Goal: Task Accomplishment & Management: Complete application form

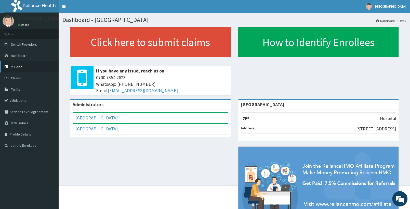
click at [19, 66] on link "PA Code" at bounding box center [29, 66] width 59 height 11
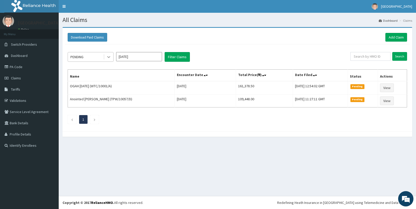
click at [106, 60] on div at bounding box center [108, 56] width 9 height 9
click at [93, 59] on div "PENDING" at bounding box center [85, 57] width 35 height 8
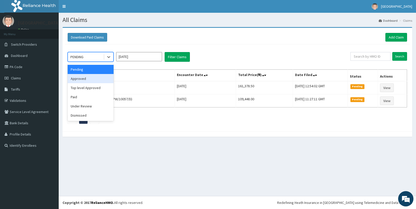
click at [86, 80] on div "Approved" at bounding box center [91, 78] width 46 height 9
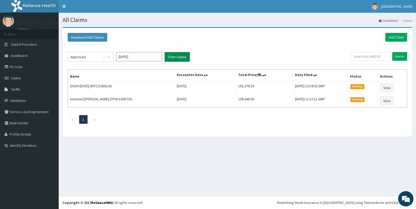
click at [177, 59] on button "Filter Claims" at bounding box center [176, 57] width 25 height 10
click at [87, 58] on div "Approved" at bounding box center [85, 57] width 35 height 8
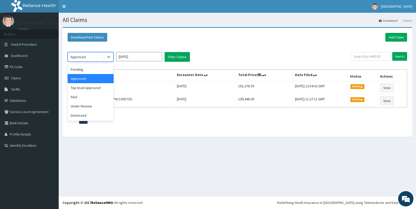
click at [91, 78] on div "Approved" at bounding box center [91, 78] width 46 height 9
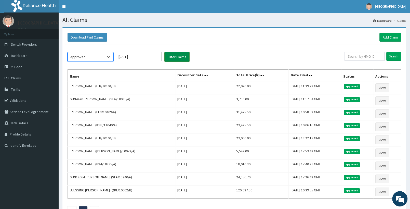
click at [173, 59] on button "Filter Claims" at bounding box center [176, 57] width 25 height 10
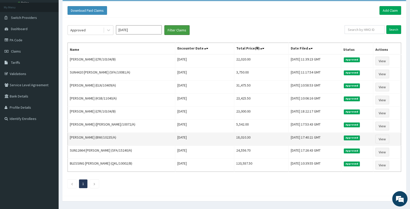
scroll to position [43, 0]
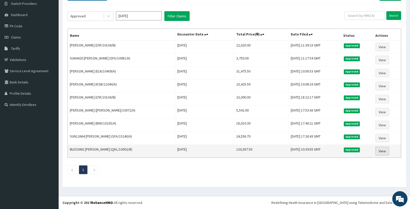
click at [378, 150] on link "View" at bounding box center [383, 151] width 14 height 9
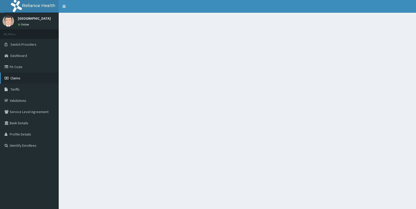
click at [21, 76] on link "Claims" at bounding box center [29, 77] width 59 height 11
click at [28, 73] on link "Claims" at bounding box center [29, 77] width 59 height 11
click at [10, 78] on span "Claims" at bounding box center [15, 78] width 10 height 5
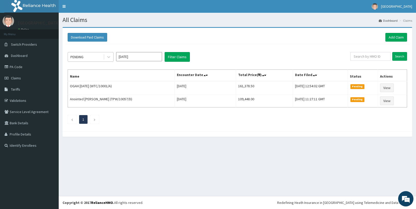
click at [97, 57] on div "PENDING" at bounding box center [85, 57] width 35 height 8
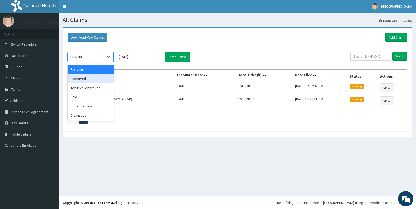
click at [85, 78] on div "Approved" at bounding box center [91, 78] width 46 height 9
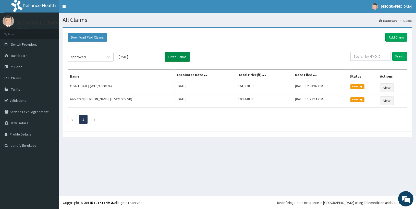
click at [181, 55] on button "Filter Claims" at bounding box center [176, 57] width 25 height 10
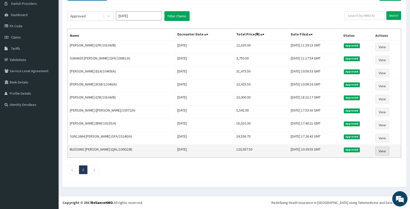
click at [389, 152] on link "View" at bounding box center [383, 151] width 14 height 9
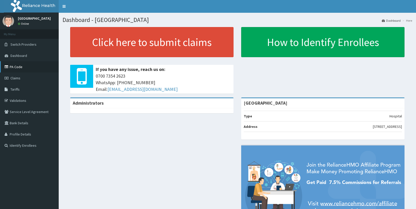
click at [7, 67] on icon at bounding box center [7, 67] width 5 height 4
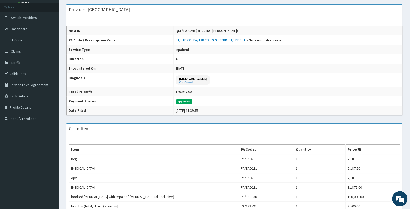
scroll to position [54, 0]
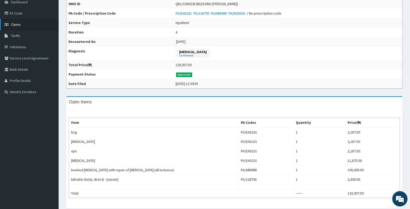
click at [29, 24] on link "Claims" at bounding box center [29, 24] width 59 height 11
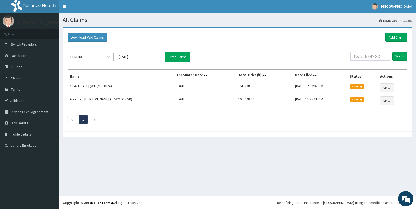
click at [75, 55] on div "PENDING" at bounding box center [85, 57] width 35 height 8
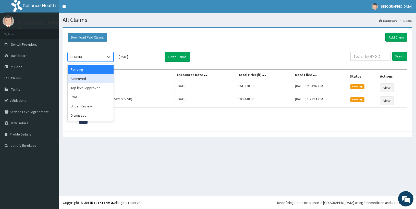
click at [80, 79] on div "Approved" at bounding box center [91, 78] width 46 height 9
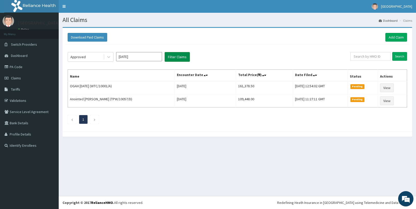
click at [175, 56] on button "Filter Claims" at bounding box center [176, 57] width 25 height 10
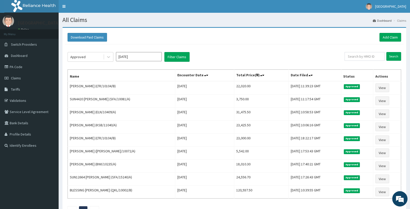
click at [105, 58] on div at bounding box center [108, 56] width 9 height 9
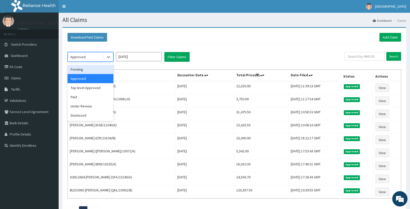
click at [97, 66] on div "Pending" at bounding box center [91, 69] width 46 height 9
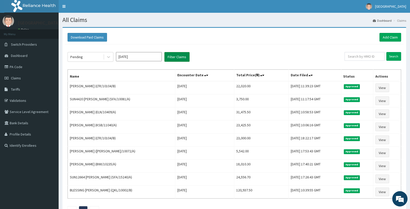
click at [177, 57] on button "Filter Claims" at bounding box center [176, 57] width 25 height 10
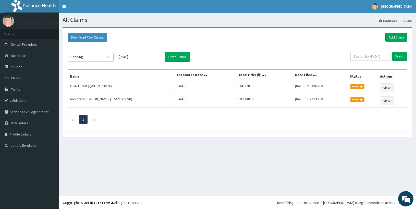
click at [84, 54] on div "Pending" at bounding box center [85, 57] width 35 height 8
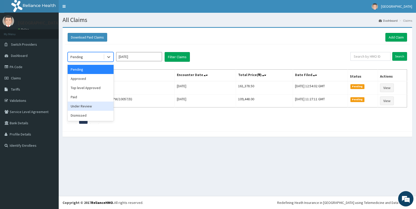
click at [84, 105] on div "Under Review" at bounding box center [91, 105] width 46 height 9
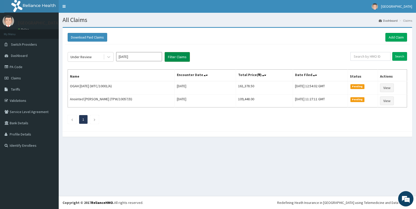
click at [176, 60] on button "Filter Claims" at bounding box center [176, 57] width 25 height 10
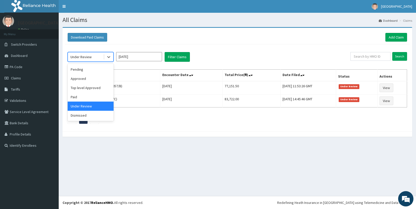
click at [84, 53] on div "Under Review" at bounding box center [91, 57] width 46 height 10
click at [84, 89] on div "Top level Approved" at bounding box center [91, 87] width 46 height 9
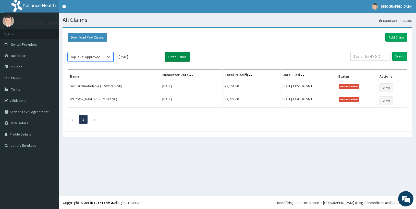
click at [170, 56] on button "Filter Claims" at bounding box center [176, 57] width 25 height 10
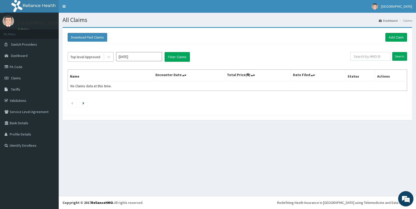
click at [87, 56] on div "Top level Approved" at bounding box center [85, 56] width 30 height 5
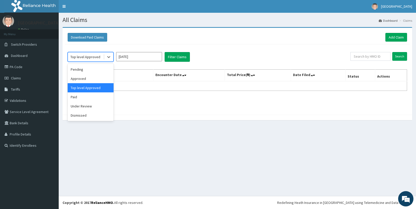
click at [91, 57] on div "Top level Approved" at bounding box center [85, 56] width 30 height 5
click at [81, 78] on div "Approved" at bounding box center [91, 78] width 46 height 9
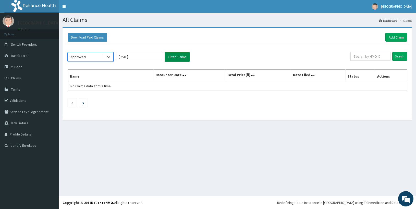
click at [171, 53] on button "Filter Claims" at bounding box center [176, 57] width 25 height 10
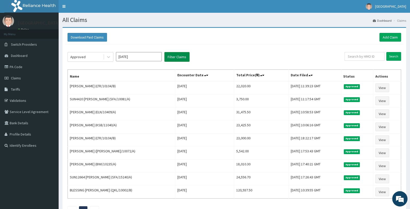
click at [172, 56] on button "Filter Claims" at bounding box center [176, 57] width 25 height 10
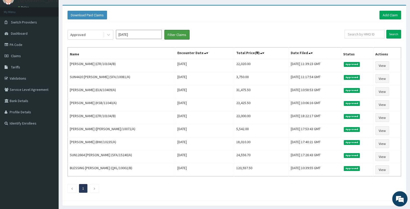
scroll to position [16, 0]
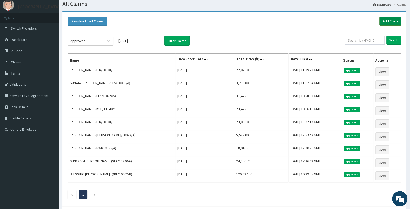
click at [386, 22] on link "Add Claim" at bounding box center [391, 21] width 22 height 9
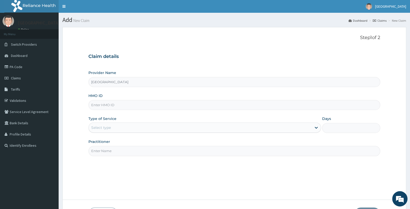
click at [118, 101] on input "HMO ID" at bounding box center [234, 105] width 292 height 10
paste input "WTC/10001/A"
type input "WTC/10001/A"
click at [128, 124] on div "Select type" at bounding box center [200, 127] width 223 height 8
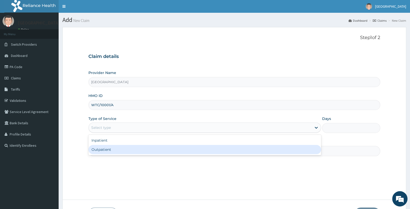
drag, startPoint x: 113, startPoint y: 151, endPoint x: 116, endPoint y: 146, distance: 5.3
click at [113, 150] on div "Outpatient" at bounding box center [204, 149] width 233 height 9
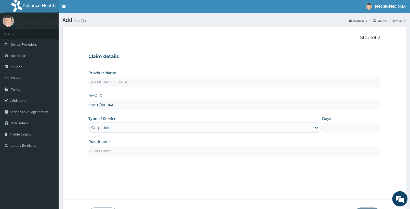
type input "1"
click at [121, 150] on input "Practitioner" at bounding box center [234, 151] width 292 height 10
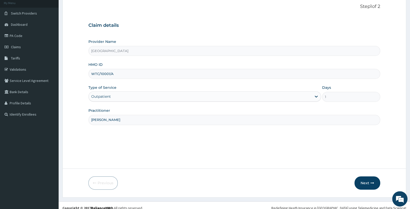
scroll to position [36, 0]
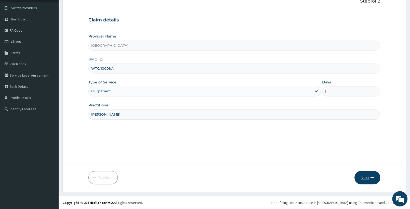
type input "dr tade"
click at [375, 174] on button "Next" at bounding box center [368, 177] width 26 height 13
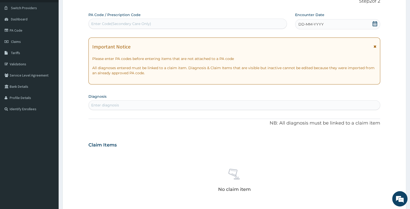
click at [375, 22] on icon at bounding box center [375, 23] width 5 height 5
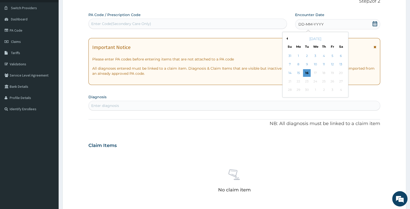
drag, startPoint x: 316, startPoint y: 56, endPoint x: 306, endPoint y: 54, distance: 10.2
click at [317, 56] on div "3" at bounding box center [316, 56] width 8 height 8
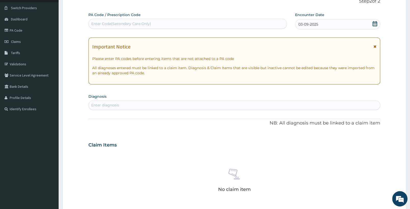
click at [113, 110] on div "PA Code / Prescription Code Enter Code(Secondary Care Only) Encounter Date 03-0…" at bounding box center [234, 144] width 292 height 264
click at [123, 109] on div "Enter diagnosis" at bounding box center [234, 105] width 292 height 10
type input "malaria"
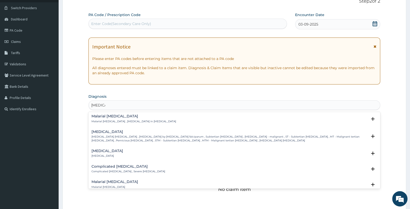
scroll to position [187, 0]
click at [149, 139] on p "Falciparum malaria , Malignant tertian malaria , Malaria by Plasmodium falcipar…" at bounding box center [230, 137] width 276 height 7
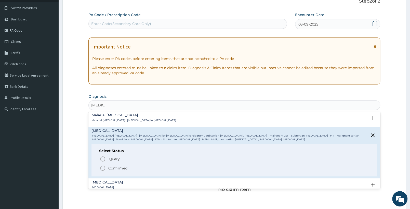
click at [120, 166] on p "Confirmed" at bounding box center [117, 167] width 19 height 5
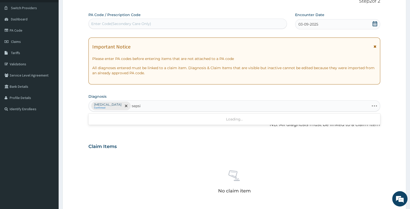
type input "sepsis"
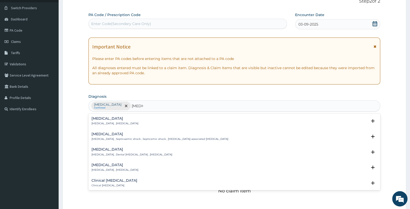
click at [138, 117] on div "Sepsis Systemic infection , Sepsis" at bounding box center [235, 121] width 286 height 9
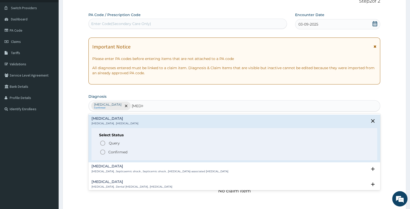
click at [107, 152] on span "Confirmed" at bounding box center [235, 152] width 270 height 6
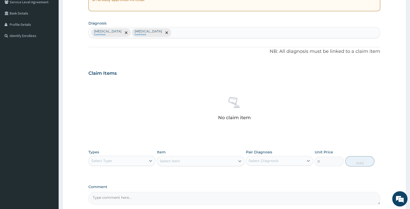
scroll to position [117, 0]
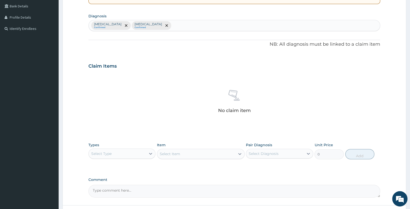
click at [109, 155] on div "Select Type" at bounding box center [101, 153] width 20 height 5
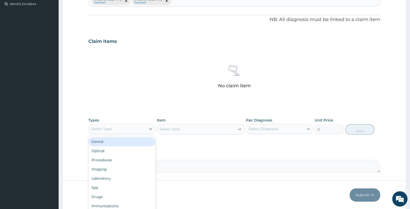
scroll to position [144, 0]
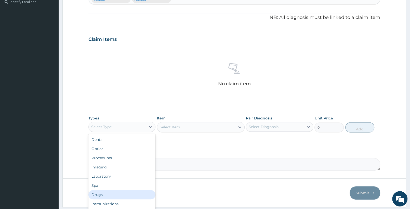
drag, startPoint x: 95, startPoint y: 195, endPoint x: 104, endPoint y: 158, distance: 38.0
click at [95, 195] on div "Drugs" at bounding box center [121, 194] width 67 height 9
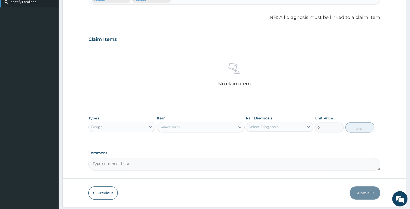
click at [206, 129] on div "Select Item" at bounding box center [196, 127] width 78 height 8
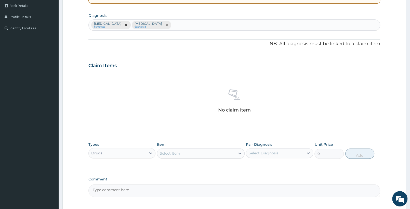
scroll to position [117, 0]
click at [171, 31] on div "Falciparum malaria Confirmed Sepsis Confirmed" at bounding box center [234, 25] width 291 height 11
type input "insomnia"
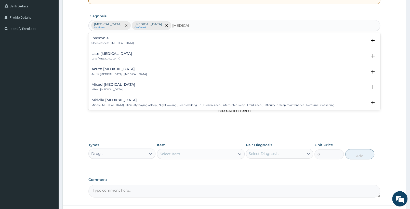
click at [107, 42] on div "Insomnia Sleeplessness , Insomnia" at bounding box center [113, 40] width 42 height 9
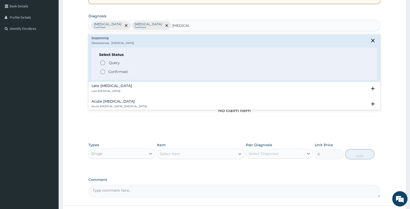
click at [101, 73] on icon "status option filled" at bounding box center [103, 72] width 6 height 6
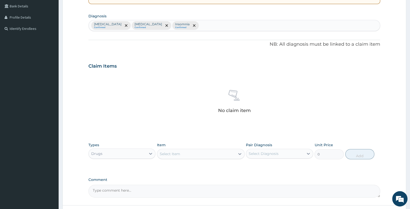
drag, startPoint x: 221, startPoint y: 157, endPoint x: 215, endPoint y: 148, distance: 10.6
click at [221, 157] on div "Select Item" at bounding box center [196, 154] width 78 height 8
type input "amitr"
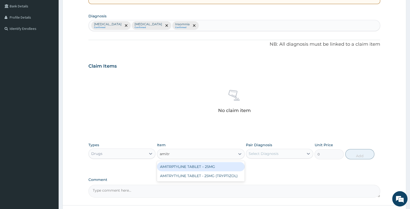
click at [206, 166] on div "AMITRPTYLINE TABLET – 25MG" at bounding box center [200, 166] width 87 height 9
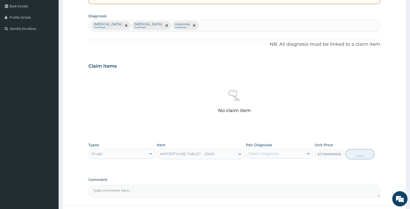
type input "67.19999999999999"
click at [297, 151] on div "Select Diagnosis" at bounding box center [274, 153] width 57 height 8
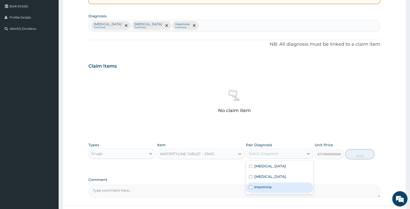
click at [278, 189] on div "Insomnia" at bounding box center [279, 187] width 67 height 10
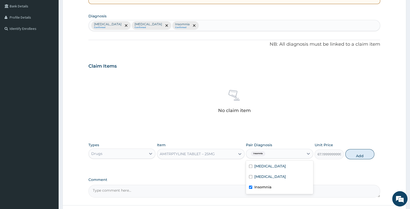
checkbox input "true"
click at [354, 154] on button "Add" at bounding box center [359, 154] width 29 height 10
type input "0"
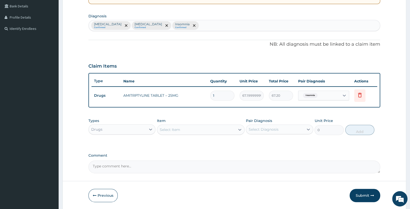
drag, startPoint x: 223, startPoint y: 94, endPoint x: 179, endPoint y: 91, distance: 44.2
click at [210, 94] on input "1" at bounding box center [222, 96] width 24 height 10
type input "5"
type input "336.00"
type input "5"
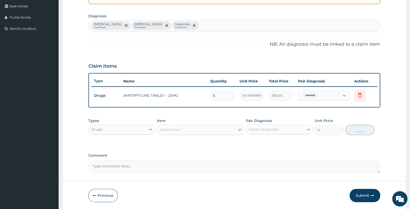
click at [178, 128] on div "Select Item" at bounding box center [170, 129] width 20 height 5
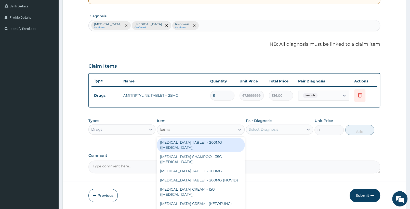
type input "ketoco"
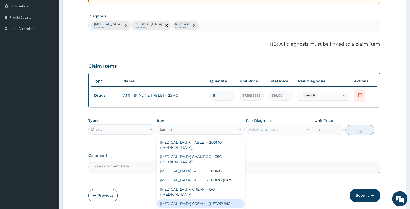
click at [203, 199] on div "KETOCONAZOLE CREAM - (KETOFUNG)" at bounding box center [200, 203] width 87 height 9
type input "1680"
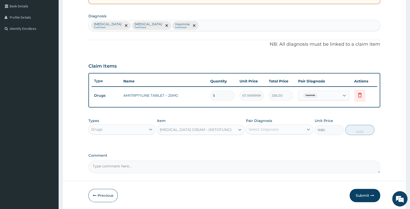
click at [270, 131] on div "Select Diagnosis" at bounding box center [274, 129] width 57 height 8
click at [198, 25] on div "Falciparum malaria Confirmed Sepsis Confirmed Insomnia Confirmed" at bounding box center [234, 25] width 291 height 11
type input "dermati"
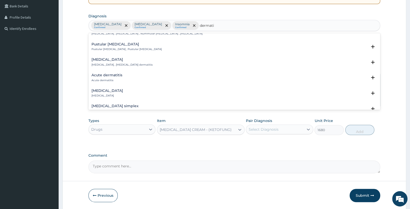
scroll to position [241, 0]
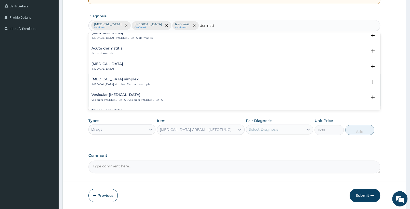
click at [115, 55] on p "Acute dermatitis" at bounding box center [107, 54] width 31 height 4
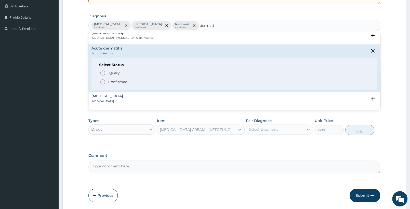
click at [104, 84] on icon "status option filled" at bounding box center [103, 82] width 6 height 6
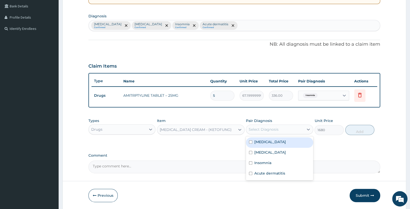
click at [260, 126] on div "Select Diagnosis" at bounding box center [274, 129] width 57 height 8
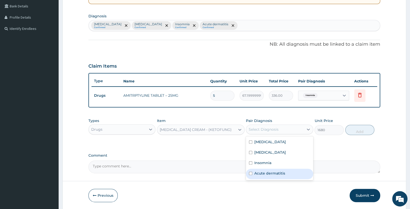
drag, startPoint x: 273, startPoint y: 172, endPoint x: 287, endPoint y: 168, distance: 15.0
click at [274, 172] on label "Acute dermatitis" at bounding box center [269, 173] width 31 height 5
checkbox input "true"
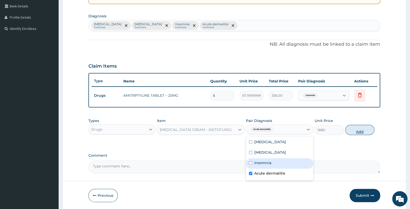
click at [358, 133] on button "Add" at bounding box center [359, 130] width 29 height 10
type input "0"
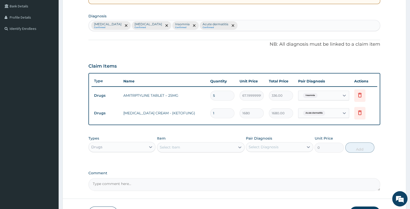
click at [219, 146] on div "Select Item" at bounding box center [196, 147] width 78 height 8
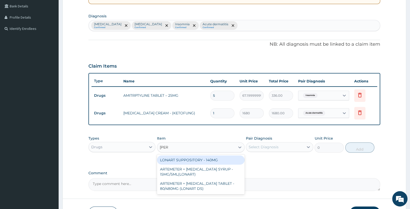
type input "lonar"
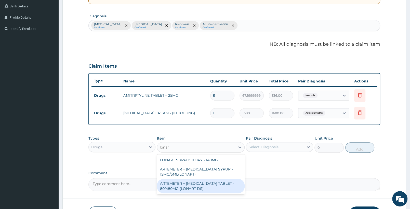
click at [205, 189] on div "ARTEMETER + LUMEFANTRINE TABLET - 80/480MG (LONART DS)" at bounding box center [200, 186] width 87 height 14
type input "588"
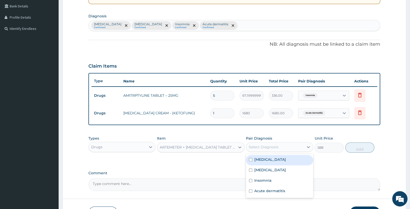
click at [289, 148] on div "Select Diagnosis" at bounding box center [274, 147] width 57 height 8
click at [286, 159] on label "Falciparum malaria" at bounding box center [270, 159] width 32 height 5
checkbox input "true"
click at [349, 149] on button "Add" at bounding box center [359, 147] width 29 height 10
type input "0"
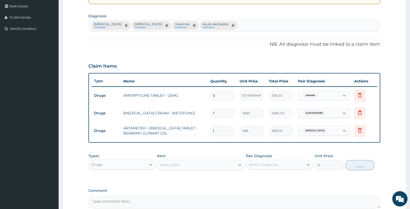
drag, startPoint x: 232, startPoint y: 130, endPoint x: 136, endPoint y: 128, distance: 95.9
click at [210, 128] on input "1" at bounding box center [222, 131] width 24 height 10
type input "6"
type input "3528.00"
type input "6"
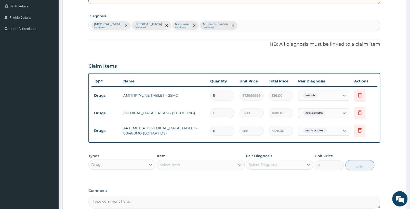
click at [195, 165] on div "Select Item" at bounding box center [196, 165] width 78 height 8
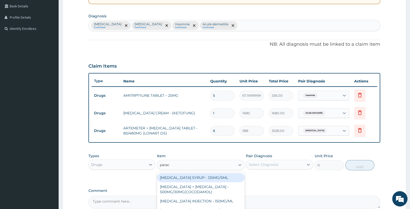
type input "parace"
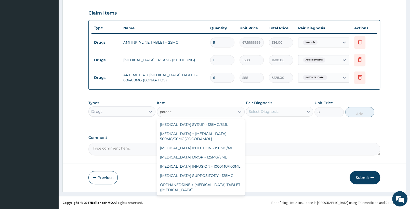
scroll to position [27, 0]
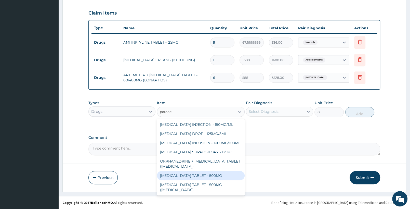
click at [213, 177] on div "PARACETAMOL TABLET - 500MG" at bounding box center [200, 175] width 87 height 9
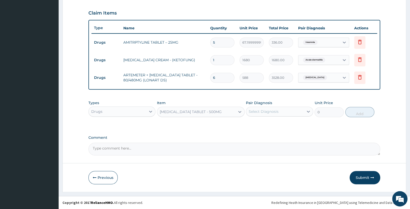
type input "33.599999999999994"
click at [288, 105] on div "Pair Diagnosis Select Diagnosis" at bounding box center [279, 108] width 67 height 17
click at [284, 114] on div "Select Diagnosis" at bounding box center [274, 111] width 57 height 8
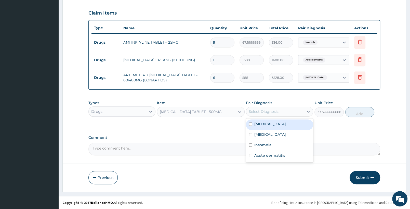
click at [281, 126] on label "Falciparum malaria" at bounding box center [270, 123] width 32 height 5
checkbox input "true"
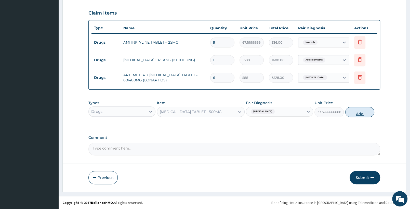
click at [366, 110] on button "Add" at bounding box center [359, 112] width 29 height 10
type input "0"
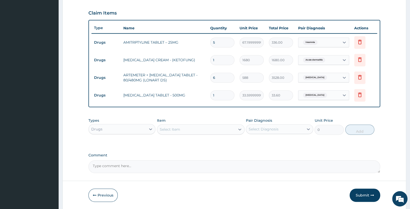
type input "18"
type input "604.80"
type input "18"
click at [181, 127] on div "Select Item" at bounding box center [196, 129] width 78 height 8
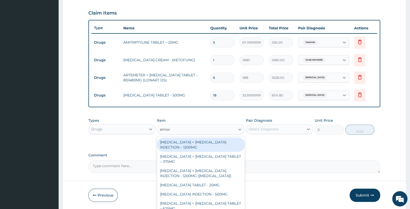
type input "amoxi"
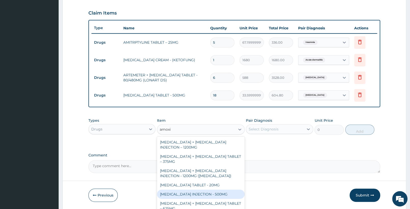
click at [220, 195] on div "AMOXICILLIN INJECTION - 500MG" at bounding box center [200, 193] width 87 height 9
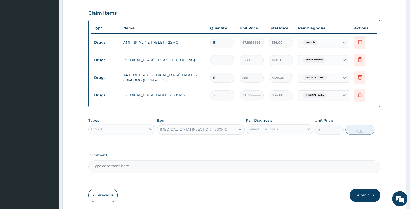
type input "1120"
click at [216, 130] on div "AMOXICILLIN INJECTION - 500MG" at bounding box center [194, 129] width 68 height 5
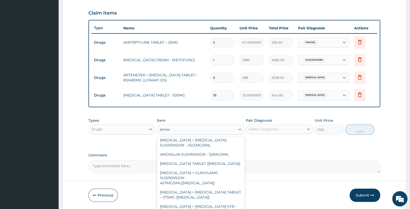
scroll to position [35, 0]
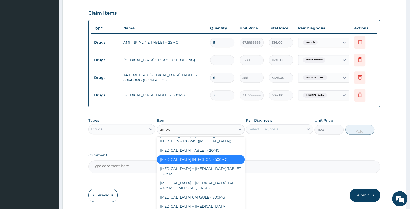
type input "amoxi"
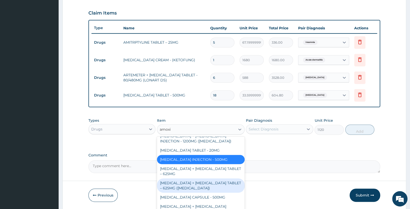
scroll to position [61, 0]
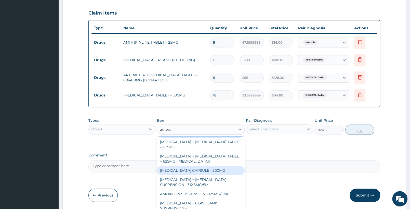
click at [205, 170] on div "AMOXICILLIN CAPSULE - 500MG" at bounding box center [200, 170] width 87 height 9
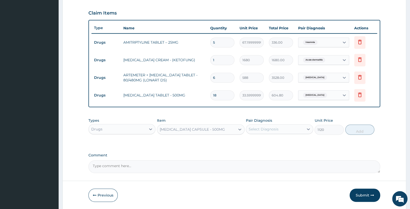
type input "112"
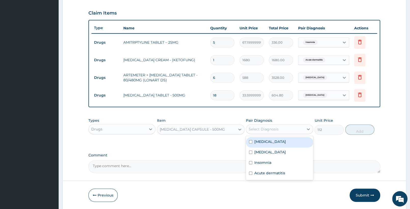
click at [277, 129] on div "Select Diagnosis" at bounding box center [264, 128] width 30 height 5
click at [271, 154] on div "Sepsis" at bounding box center [279, 152] width 67 height 10
checkbox input "true"
click at [362, 129] on button "Add" at bounding box center [359, 129] width 29 height 10
type input "0"
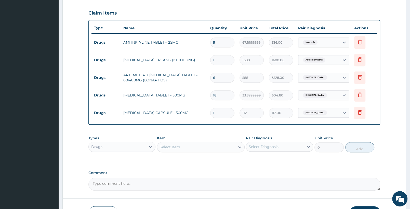
type input "15"
type input "1680.00"
type input "15"
click at [138, 149] on div "Drugs" at bounding box center [117, 147] width 57 height 8
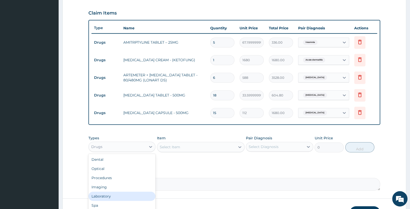
click at [122, 192] on div "Laboratory" at bounding box center [121, 195] width 67 height 9
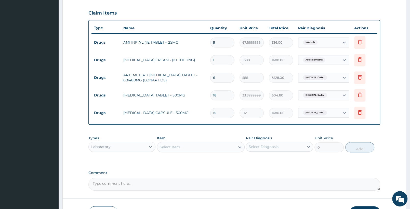
click at [206, 147] on div "Select Item" at bounding box center [196, 147] width 78 height 8
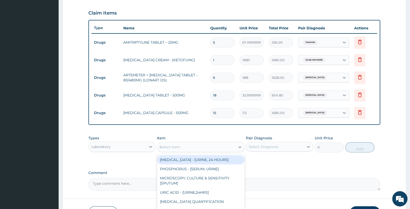
type input "cbc"
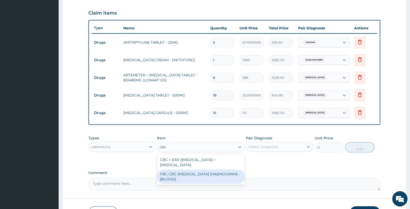
click at [215, 181] on div "FBC CBC-COMPLETE BLOOD COUNT (HAEMOGRAM) - [BLOOD]" at bounding box center [200, 176] width 87 height 14
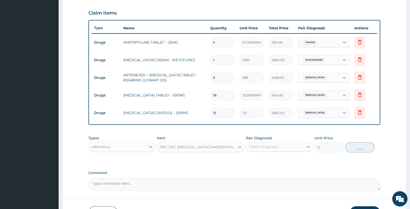
type input "5000"
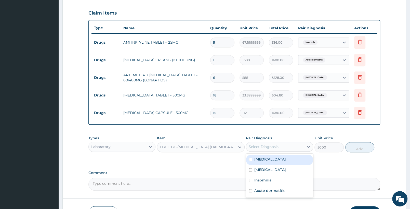
click at [280, 145] on div "Select Diagnosis" at bounding box center [274, 147] width 57 height 8
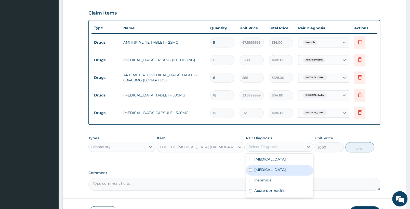
click at [279, 169] on div "Sepsis" at bounding box center [279, 170] width 67 height 10
checkbox input "true"
click at [358, 145] on button "Add" at bounding box center [359, 147] width 29 height 10
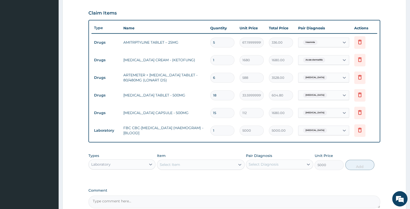
type input "0"
click at [206, 163] on div "Select Item" at bounding box center [196, 164] width 78 height 8
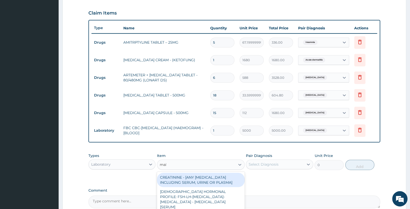
type input "mala"
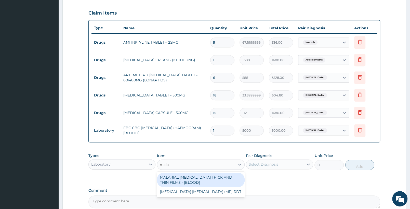
click at [207, 174] on div "MALARIAL PARASITE THICK AND THIN FILMS - [BLOOD]" at bounding box center [200, 180] width 87 height 14
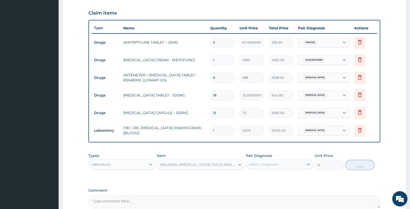
type input "2187.5"
click at [266, 163] on div "Select Diagnosis" at bounding box center [264, 164] width 30 height 5
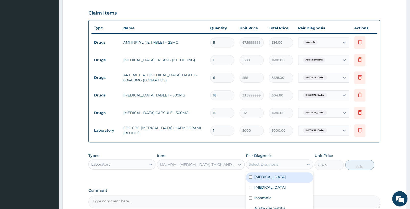
click at [265, 180] on div "Falciparum malaria" at bounding box center [279, 177] width 67 height 10
checkbox input "true"
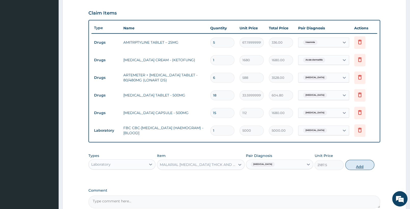
click at [371, 163] on button "Add" at bounding box center [359, 165] width 29 height 10
type input "0"
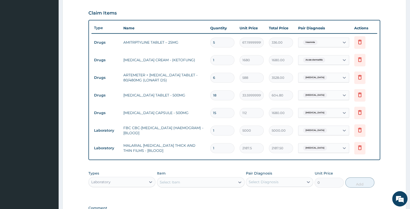
drag, startPoint x: 125, startPoint y: 174, endPoint x: 125, endPoint y: 180, distance: 5.4
click at [125, 175] on div "Types Laboratory" at bounding box center [121, 179] width 67 height 17
click at [125, 181] on div "Laboratory" at bounding box center [117, 182] width 57 height 8
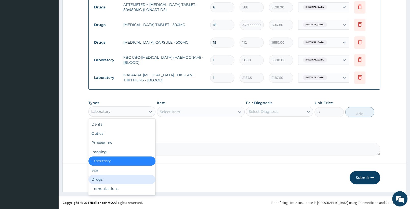
scroll to position [18, 0]
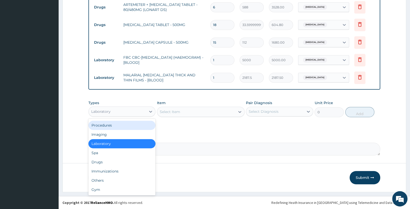
click at [118, 128] on div "Procedures" at bounding box center [121, 125] width 67 height 9
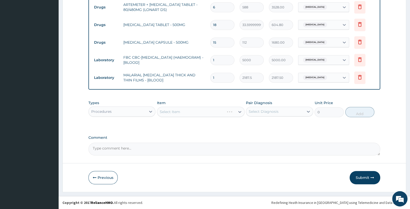
click at [188, 112] on div "Select Item" at bounding box center [200, 112] width 87 height 10
click at [212, 111] on div "Select Item" at bounding box center [196, 112] width 78 height 8
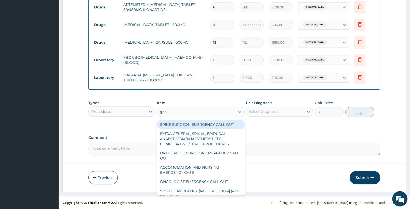
type input "gene"
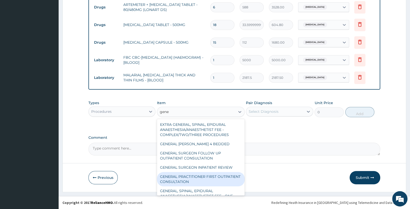
click at [195, 181] on div "GENERAL PRACTITIONER FIRST OUTPATIENT CONSULTATION" at bounding box center [200, 179] width 87 height 14
type input "3750"
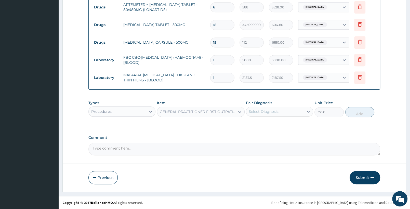
click at [281, 109] on div "Select Diagnosis" at bounding box center [274, 111] width 57 height 8
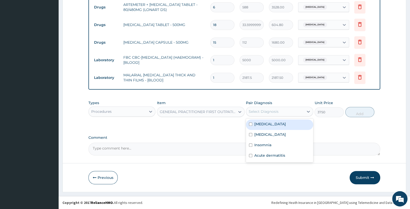
click at [275, 123] on label "Falciparum malaria" at bounding box center [270, 123] width 32 height 5
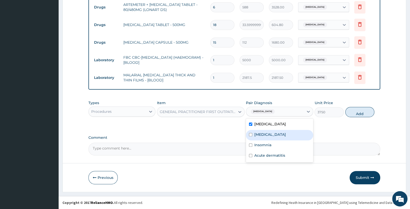
checkbox input "true"
click at [271, 135] on div "Sepsis" at bounding box center [279, 135] width 67 height 10
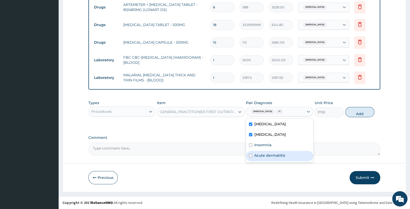
checkbox input "true"
click at [260, 153] on label "Acute dermatitis" at bounding box center [269, 155] width 31 height 5
checkbox input "true"
click at [265, 143] on label "Insomnia" at bounding box center [262, 144] width 17 height 5
checkbox input "true"
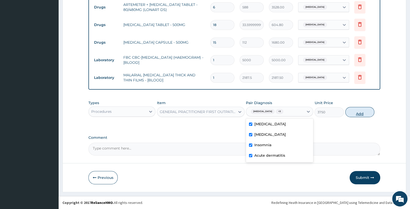
click at [358, 115] on button "Add" at bounding box center [359, 112] width 29 height 10
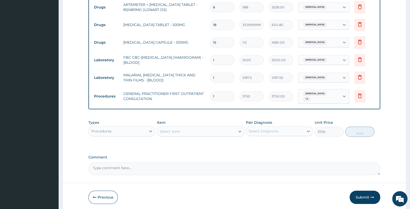
type input "0"
click at [366, 193] on button "Submit" at bounding box center [365, 196] width 31 height 13
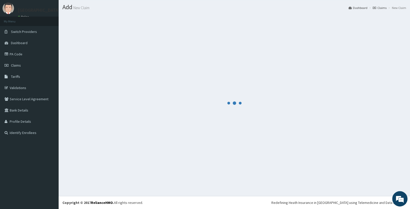
scroll to position [13, 0]
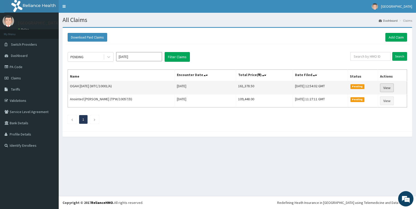
click at [390, 87] on link "View" at bounding box center [387, 87] width 14 height 9
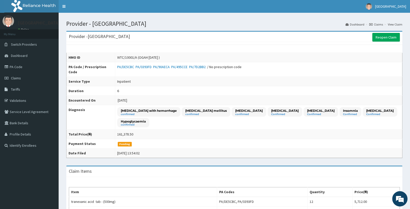
click at [383, 43] on div "HMO ID WTC/10001/A (OGAH [DATE] ) PA Code / Prescription Code PA/DE5CBC PA/0393…" at bounding box center [234, 100] width 336 height 116
click at [382, 38] on link "Reopen Claim" at bounding box center [387, 37] width 28 height 9
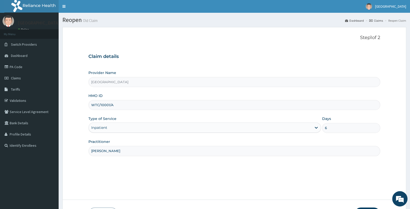
scroll to position [36, 0]
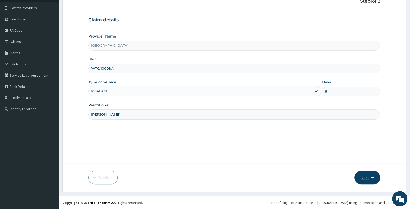
click at [368, 177] on button "Next" at bounding box center [368, 177] width 26 height 13
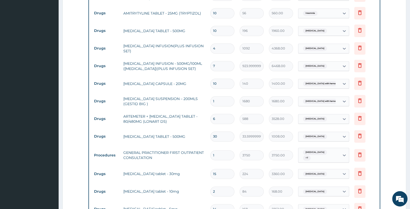
scroll to position [411, 0]
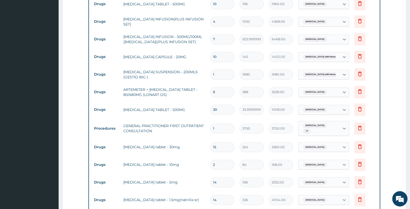
drag, startPoint x: 219, startPoint y: 144, endPoint x: 210, endPoint y: 145, distance: 9.2
click at [210, 145] on input "15" at bounding box center [222, 147] width 24 height 10
type input "3"
type input "672.00"
type input "30"
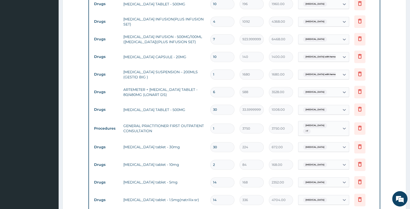
type input "6720.00"
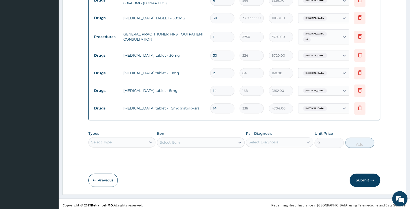
scroll to position [503, 0]
click at [357, 175] on button "Submit" at bounding box center [365, 179] width 31 height 13
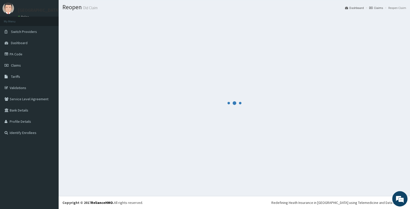
scroll to position [13, 0]
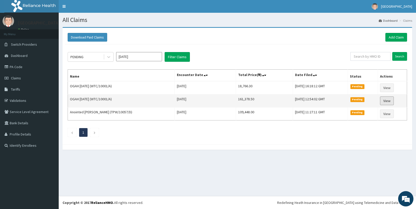
click at [386, 102] on link "View" at bounding box center [387, 100] width 14 height 9
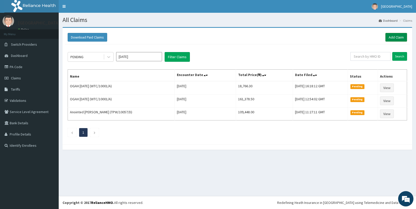
click at [395, 35] on link "Add Claim" at bounding box center [396, 37] width 22 height 9
click at [30, 67] on link "PA Code" at bounding box center [29, 66] width 59 height 11
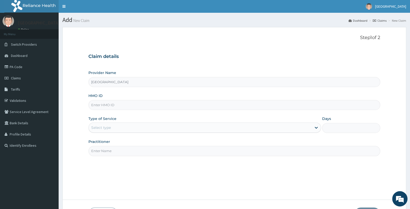
click at [146, 106] on input "HMO ID" at bounding box center [234, 105] width 292 height 10
paste input "LTR/10104/D"
type input "LTR/10104/D"
click at [143, 130] on div "Select type" at bounding box center [200, 127] width 223 height 8
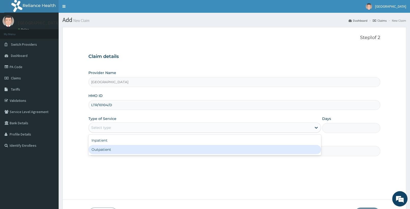
click at [140, 148] on div "Outpatient" at bounding box center [204, 149] width 233 height 9
type input "1"
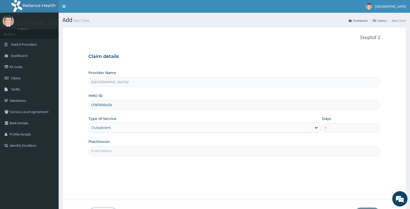
click at [127, 148] on input "Practitioner" at bounding box center [234, 151] width 292 height 10
type input "d"
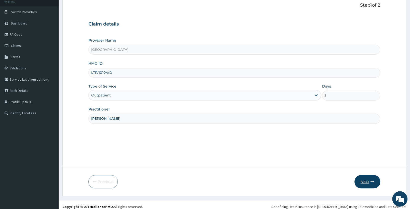
scroll to position [36, 0]
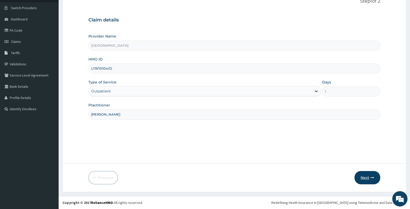
type input "DR TADE"
click at [360, 176] on button "Next" at bounding box center [368, 177] width 26 height 13
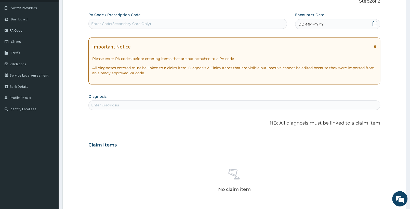
click at [373, 24] on icon at bounding box center [375, 23] width 5 height 5
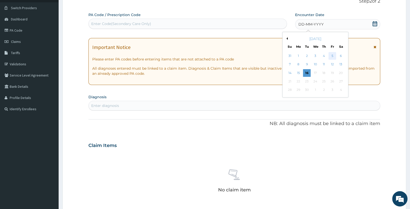
click at [331, 56] on div "5" at bounding box center [333, 56] width 8 height 8
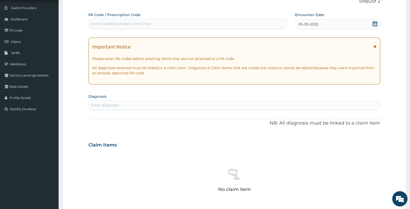
click at [135, 104] on div "Enter diagnosis" at bounding box center [234, 105] width 291 height 8
click at [158, 107] on div "Enter diagnosis" at bounding box center [234, 105] width 291 height 8
type input "MALARIA"
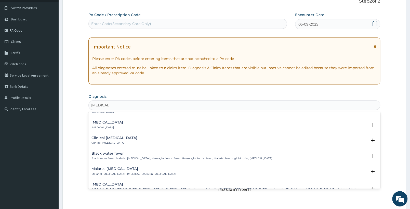
scroll to position [161, 0]
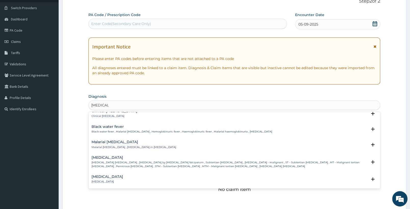
click at [135, 165] on p "Falciparum malaria , Malignant tertian malaria , Malaria by Plasmodium falcipar…" at bounding box center [230, 164] width 276 height 7
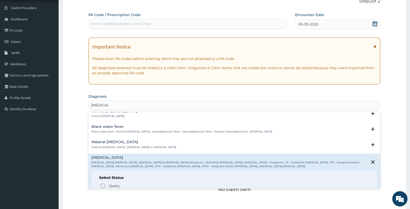
scroll to position [187, 0]
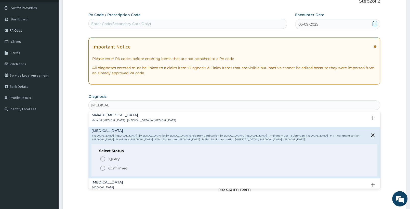
click at [118, 166] on p "Confirmed" at bounding box center [117, 167] width 19 height 5
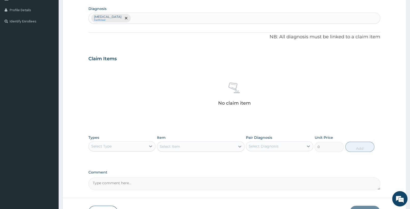
scroll to position [144, 0]
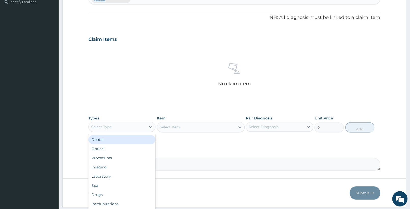
click at [136, 127] on div "Select Type" at bounding box center [117, 127] width 57 height 8
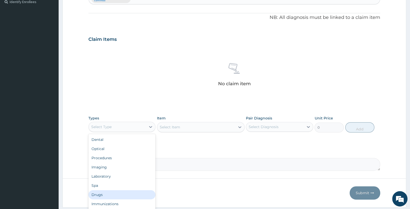
drag, startPoint x: 105, startPoint y: 197, endPoint x: 125, endPoint y: 148, distance: 52.4
click at [106, 196] on div "Drugs" at bounding box center [121, 194] width 67 height 9
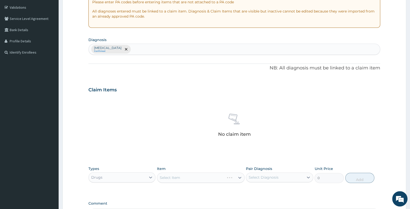
scroll to position [90, 0]
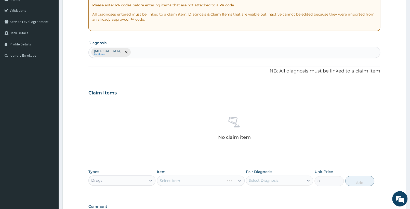
click at [144, 54] on div "Falciparum malaria Confirmed" at bounding box center [234, 52] width 291 height 11
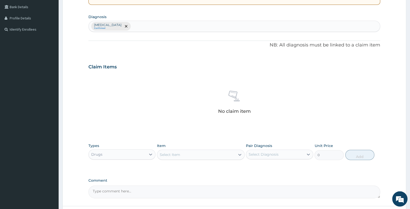
scroll to position [117, 0]
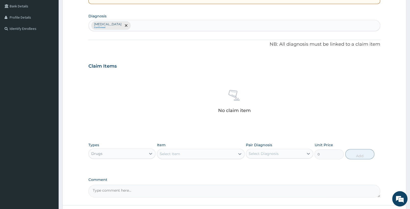
click at [190, 156] on div "Select Item" at bounding box center [196, 154] width 78 height 8
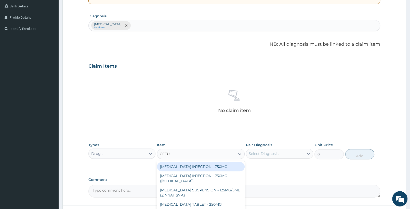
type input "CEFUR"
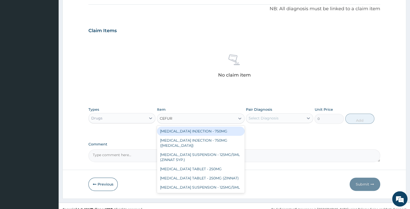
scroll to position [159, 0]
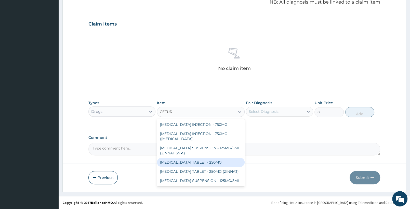
click at [194, 158] on div "CEFUROXIME TABLET - 250MG" at bounding box center [200, 162] width 87 height 9
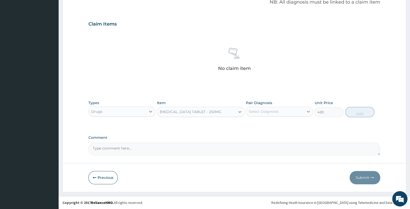
type input "420"
click at [265, 111] on div "Select Diagnosis" at bounding box center [264, 111] width 30 height 5
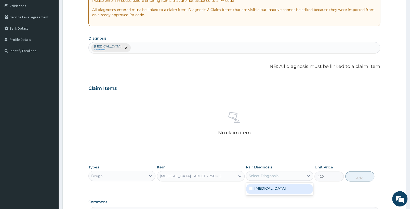
scroll to position [79, 0]
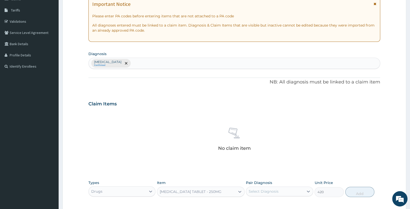
click at [168, 65] on div "Falciparum malaria Confirmed" at bounding box center [234, 63] width 291 height 11
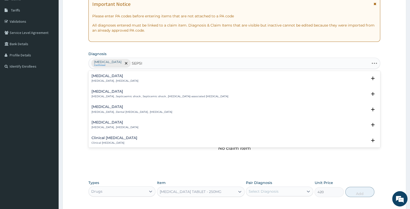
type input "SEPSIS"
click at [122, 79] on div "Sepsis Systemic infection , Sepsis" at bounding box center [115, 78] width 47 height 9
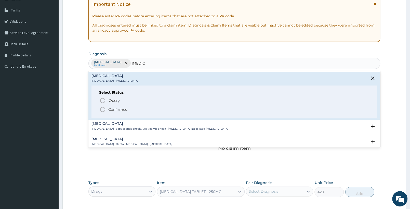
click at [106, 110] on icon "status option filled" at bounding box center [103, 109] width 6 height 6
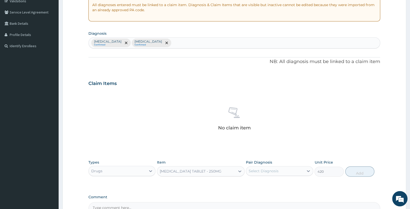
scroll to position [106, 0]
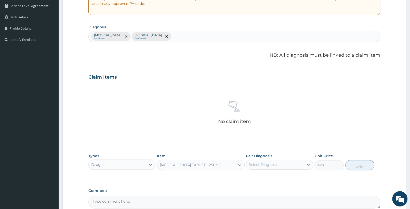
click at [273, 167] on div "Select Diagnosis" at bounding box center [274, 164] width 57 height 8
click at [274, 188] on div "[MEDICAL_DATA]" at bounding box center [279, 188] width 67 height 10
checkbox input "true"
click at [356, 167] on button "Add" at bounding box center [359, 165] width 29 height 10
type input "0"
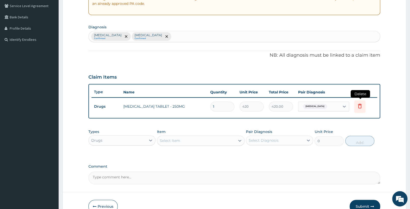
click at [357, 106] on icon at bounding box center [359, 106] width 11 height 12
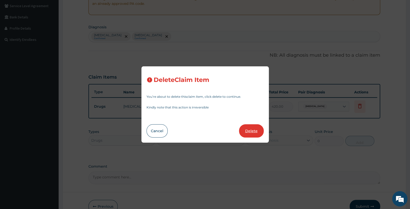
click at [250, 131] on button "Delete" at bounding box center [251, 130] width 25 height 13
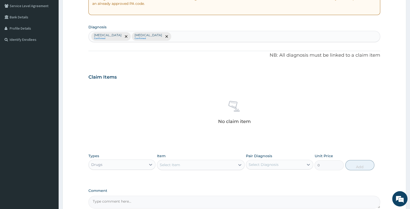
click at [190, 164] on div "Select Item" at bounding box center [196, 165] width 78 height 8
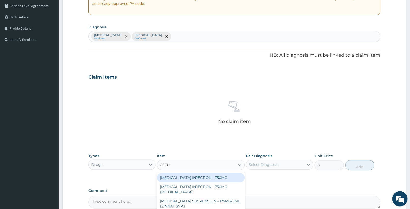
type input "CEFUR"
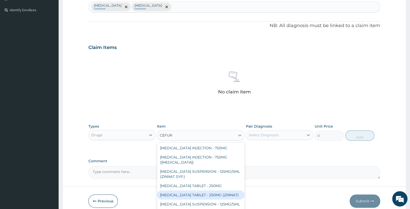
scroll to position [159, 0]
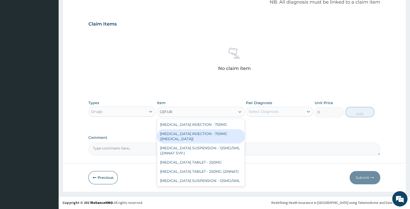
click at [215, 132] on div "[MEDICAL_DATA] INJECTION - 750MG ([MEDICAL_DATA])" at bounding box center [200, 136] width 87 height 14
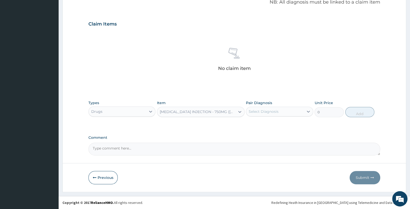
type input "2043.9999999999998"
click at [219, 111] on div "[MEDICAL_DATA] INJECTION - 750MG ([MEDICAL_DATA])" at bounding box center [198, 111] width 76 height 5
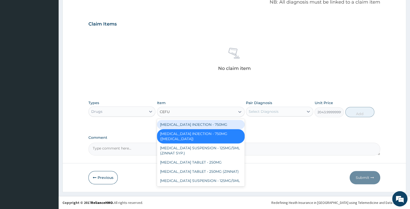
scroll to position [0, 0]
type input "CEFUR"
click at [217, 125] on div "CEFUROXIME INJECTION - 750MG" at bounding box center [200, 124] width 87 height 9
type input "1652"
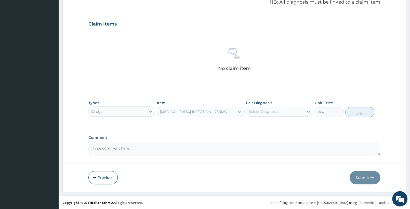
click at [224, 111] on div "CEFUROXIME INJECTION - 750MG" at bounding box center [196, 112] width 78 height 8
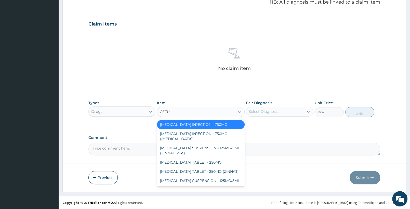
type input "CEFUR"
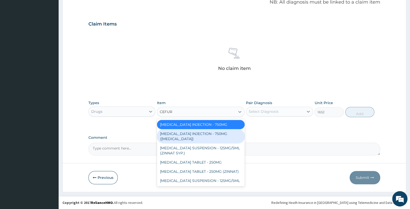
click at [233, 133] on div "[MEDICAL_DATA] INJECTION - 750MG ([MEDICAL_DATA])" at bounding box center [200, 136] width 87 height 14
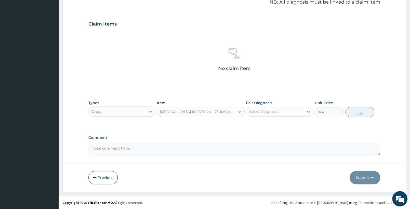
type input "2043.9999999999998"
click at [288, 111] on div "Select Diagnosis" at bounding box center [274, 111] width 57 height 8
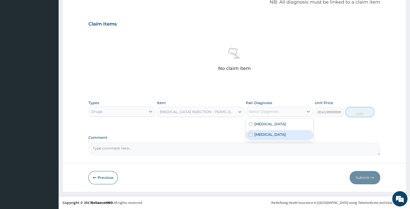
click at [278, 133] on div "[MEDICAL_DATA]" at bounding box center [279, 135] width 67 height 10
checkbox input "true"
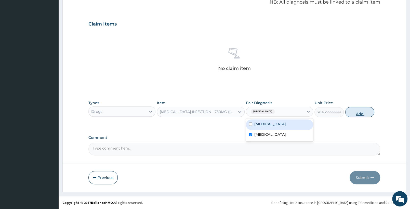
click at [359, 110] on button "Add" at bounding box center [359, 112] width 29 height 10
type input "0"
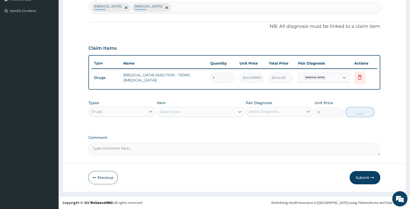
scroll to position [134, 0]
type input "0.00"
type input "2"
type input "4088.00"
type input "2"
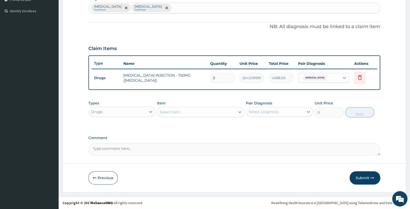
click at [207, 111] on div "Select Item" at bounding box center [196, 112] width 78 height 8
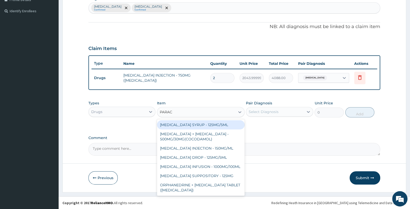
type input "PARACE"
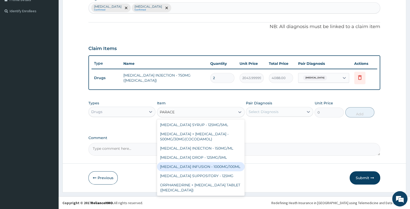
click at [218, 171] on div "[MEDICAL_DATA] INFUSION - 1000MG/100ML" at bounding box center [200, 166] width 87 height 9
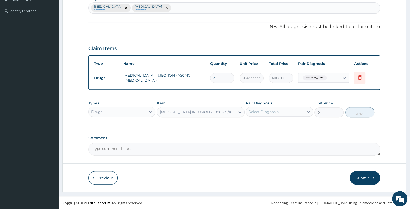
type input "1819.9999999999998"
click at [283, 113] on div "Select Diagnosis" at bounding box center [274, 112] width 57 height 8
click at [286, 123] on label "[MEDICAL_DATA]" at bounding box center [270, 124] width 32 height 5
checkbox input "true"
click at [354, 112] on button "Add" at bounding box center [359, 112] width 29 height 10
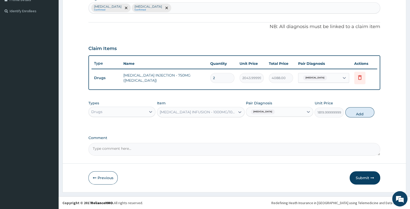
type input "0"
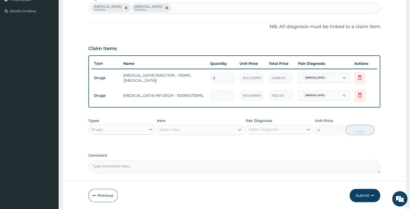
type input "0.00"
type input "5"
type input "9100.00"
type input "5"
click at [214, 129] on div "Select Item" at bounding box center [196, 129] width 78 height 8
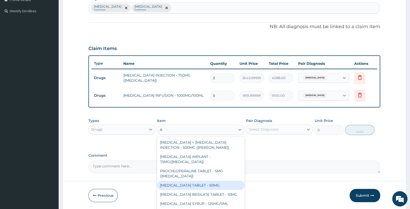
type input "A"
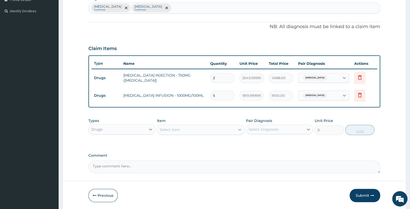
click at [237, 127] on div at bounding box center [239, 129] width 9 height 9
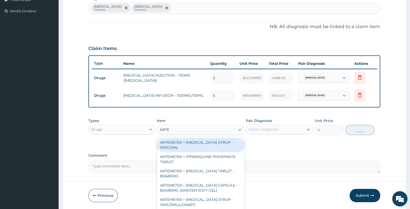
type input "ARTES"
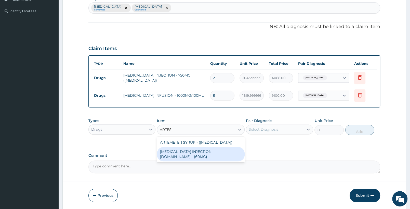
click at [206, 150] on div "[MEDICAL_DATA] INJECTION [DOMAIN_NAME] - (60MG)" at bounding box center [200, 154] width 87 height 14
type input "1596"
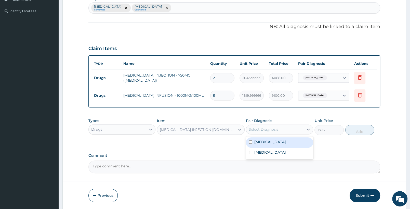
click at [284, 129] on div "Select Diagnosis" at bounding box center [274, 129] width 57 height 8
click at [278, 143] on label "[MEDICAL_DATA]" at bounding box center [270, 141] width 32 height 5
checkbox input "true"
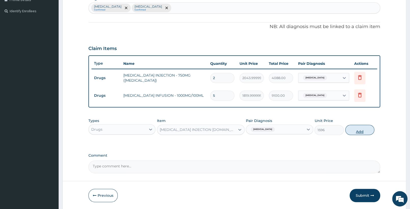
click at [362, 129] on button "Add" at bounding box center [359, 130] width 29 height 10
type input "0"
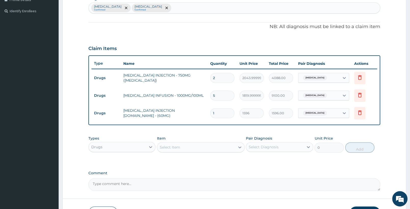
type input "0.00"
type input "3"
type input "4788.00"
type input "3"
click at [196, 148] on div "Select Item" at bounding box center [196, 147] width 78 height 8
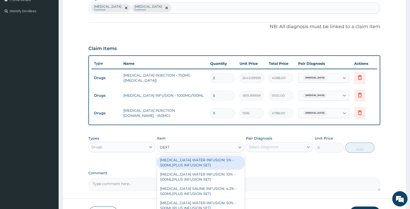
type input "DEXTR"
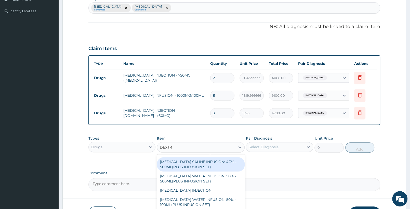
click at [207, 163] on div "[MEDICAL_DATA] SALINE INFUSION: 4.3% - 500ML(PLUS INFUSION SET)" at bounding box center [200, 164] width 87 height 14
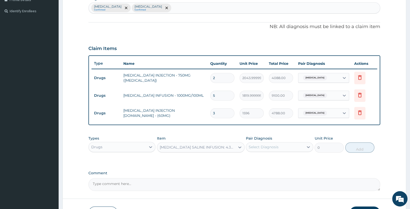
type input "1092"
click at [265, 148] on div "Select Diagnosis" at bounding box center [264, 146] width 30 height 5
click at [272, 160] on label "[MEDICAL_DATA]" at bounding box center [270, 159] width 32 height 5
checkbox input "true"
click at [362, 148] on button "Add" at bounding box center [359, 147] width 29 height 10
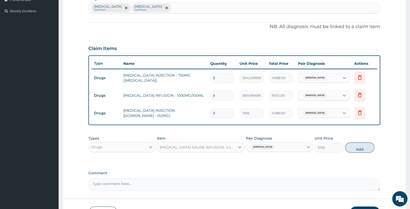
type input "0"
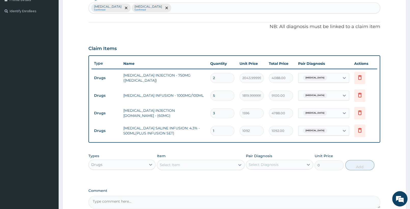
click at [209, 166] on div "Select Item" at bounding box center [196, 165] width 78 height 8
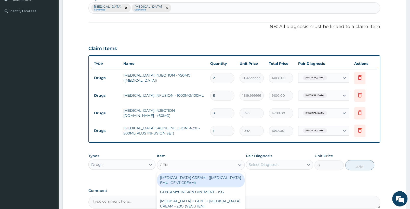
type input "GENT"
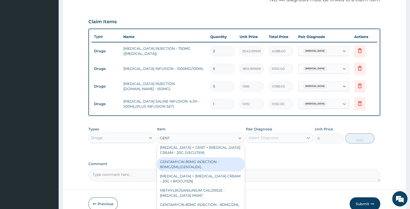
drag, startPoint x: 214, startPoint y: 163, endPoint x: 236, endPoint y: 147, distance: 27.5
click at [214, 163] on div "GENTAMYCIN 80MG INJECTION - 80MG/2ML(GENTALEK)" at bounding box center [200, 164] width 87 height 14
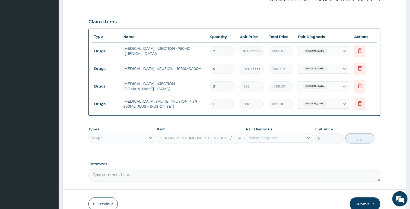
type input "1400"
click at [265, 138] on div "Select Diagnosis" at bounding box center [264, 137] width 30 height 5
click at [275, 134] on div "Select Diagnosis" at bounding box center [274, 138] width 57 height 8
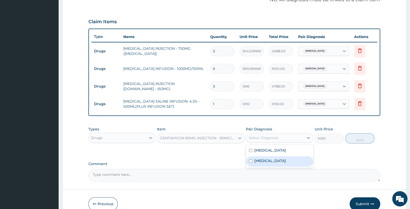
click at [269, 161] on div "[MEDICAL_DATA]" at bounding box center [279, 161] width 67 height 10
checkbox input "true"
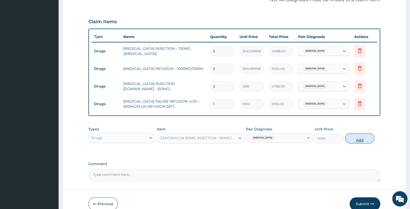
click at [354, 140] on button "Add" at bounding box center [359, 138] width 29 height 10
type input "0"
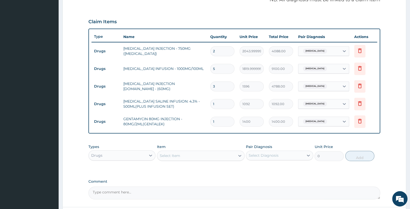
drag, startPoint x: 220, startPoint y: 121, endPoint x: 166, endPoint y: 116, distance: 53.2
click at [210, 117] on input "1" at bounding box center [222, 122] width 24 height 10
type input "2"
type input "2800.00"
type input "2"
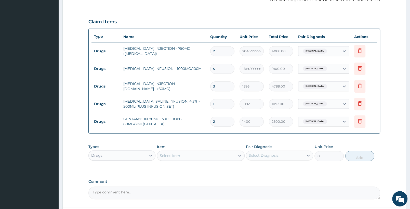
click at [202, 154] on div "Select Item" at bounding box center [196, 155] width 78 height 8
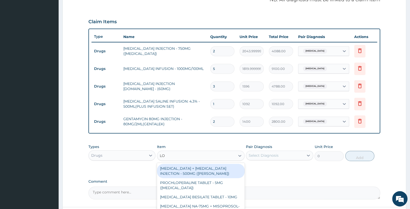
type input "L"
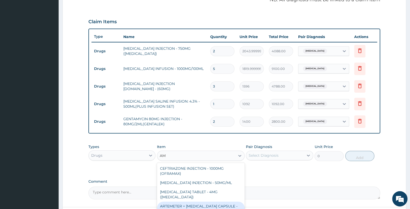
type input "A"
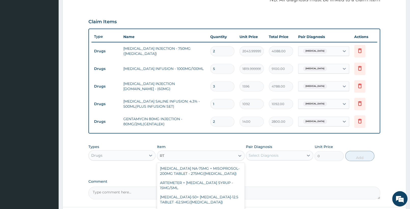
type input "RTE"
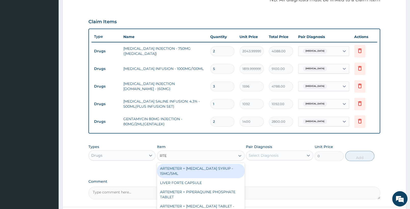
click at [205, 173] on div "ARTEMETER + [MEDICAL_DATA] SYRUP - 15MG/5ML" at bounding box center [200, 171] width 87 height 14
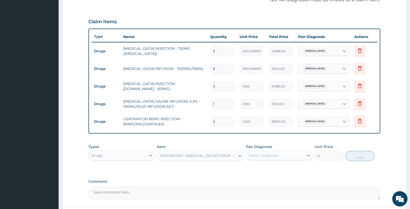
type input "1400"
click at [283, 156] on div "Select Diagnosis" at bounding box center [274, 155] width 57 height 8
click at [275, 168] on label "[MEDICAL_DATA]" at bounding box center [270, 167] width 32 height 5
checkbox input "true"
click at [357, 158] on button "Add" at bounding box center [359, 156] width 29 height 10
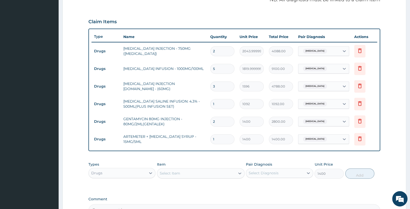
type input "0"
click at [194, 171] on div "Select Item" at bounding box center [196, 173] width 78 height 8
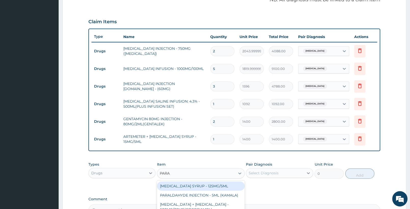
type input "PARAC"
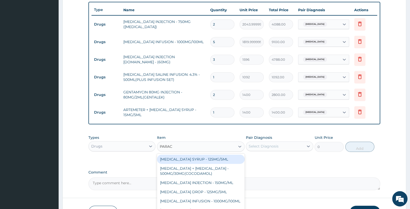
click at [208, 158] on div "[MEDICAL_DATA] SYRUP - 125MG/5ML" at bounding box center [200, 159] width 87 height 9
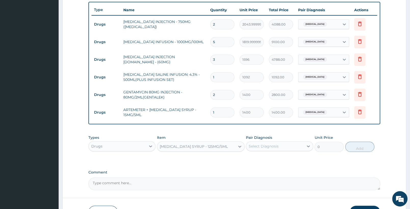
type input "840"
click at [262, 146] on div "Select Diagnosis" at bounding box center [264, 146] width 30 height 5
click at [265, 158] on label "[MEDICAL_DATA]" at bounding box center [270, 158] width 32 height 5
checkbox input "true"
click at [353, 149] on button "Add" at bounding box center [359, 147] width 29 height 10
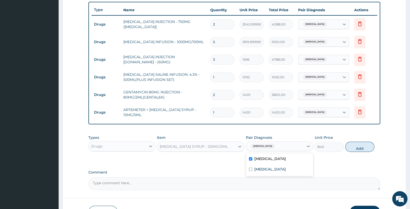
type input "0"
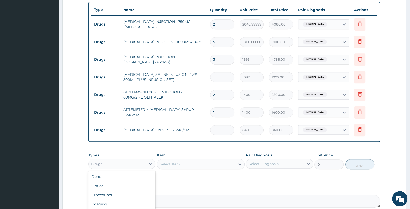
click at [122, 166] on div "Drugs" at bounding box center [117, 164] width 57 height 8
click at [117, 195] on div "Laboratory" at bounding box center [121, 195] width 67 height 9
click at [195, 167] on div "Select Item" at bounding box center [196, 164] width 78 height 8
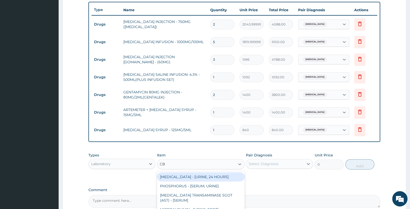
type input "CBC"
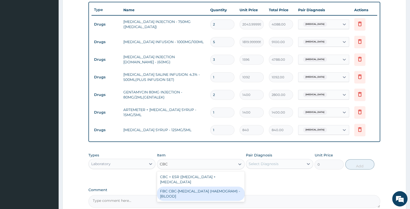
click at [190, 192] on div "FBC CBC-COMPLETE BLOOD COUNT (HAEMOGRAM) - [BLOOD]" at bounding box center [200, 193] width 87 height 14
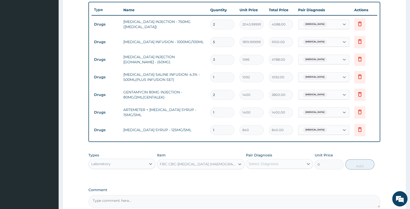
type input "5000"
click at [289, 165] on div "Select Diagnosis" at bounding box center [274, 164] width 57 height 8
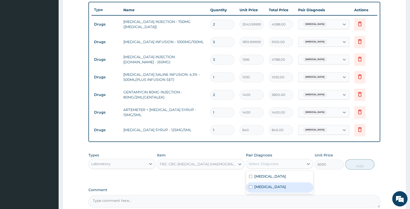
click at [282, 186] on div "Sepsis" at bounding box center [279, 187] width 67 height 10
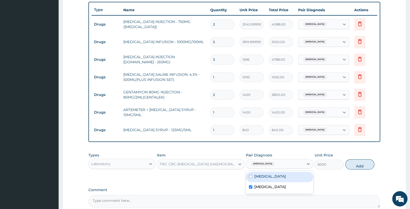
checkbox input "true"
click at [351, 164] on button "Add" at bounding box center [359, 164] width 29 height 10
type input "0"
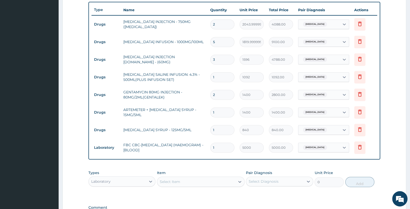
click at [199, 180] on div "Select Item" at bounding box center [196, 181] width 78 height 8
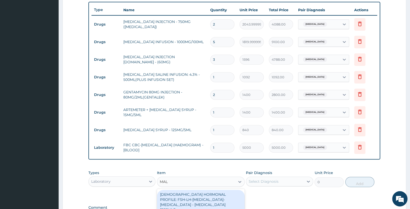
type input "MALA"
click at [198, 192] on div "MALARIAL PARASITE THICK AND THIN FILMS - [BLOOD]" at bounding box center [200, 197] width 87 height 14
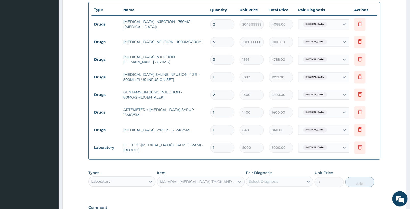
type input "2187.5"
click at [274, 177] on div "Select Diagnosis" at bounding box center [279, 181] width 67 height 10
click at [274, 190] on div "Falciparum malaria" at bounding box center [279, 194] width 67 height 10
checkbox input "true"
click at [364, 180] on button "Add" at bounding box center [359, 182] width 29 height 10
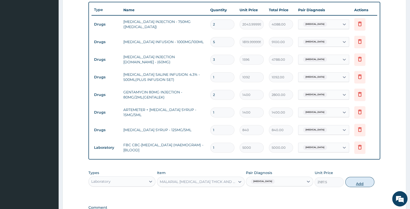
type input "0"
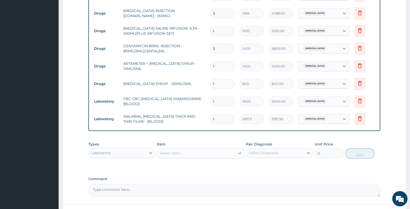
scroll to position [241, 0]
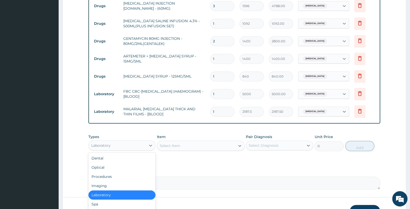
click at [134, 142] on div "Laboratory" at bounding box center [117, 145] width 57 height 8
click at [118, 176] on div "Procedures" at bounding box center [121, 176] width 67 height 9
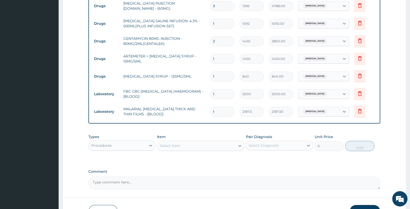
click at [207, 146] on div "Select Item" at bounding box center [196, 146] width 78 height 8
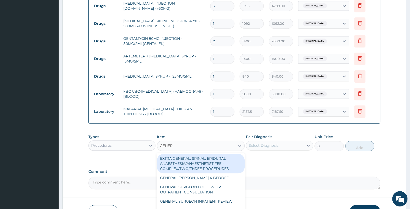
type input "GENERA"
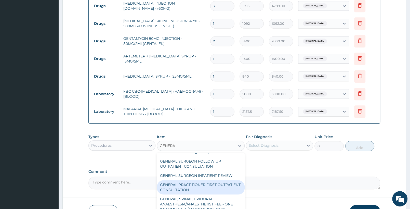
scroll to position [27, 0]
click at [220, 183] on div "GENERAL PRACTITIONER FIRST OUTPATIENT CONSULTATION" at bounding box center [200, 186] width 87 height 14
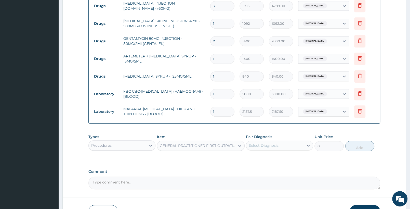
type input "3750"
click at [295, 146] on div "Select Diagnosis" at bounding box center [274, 145] width 57 height 8
click at [286, 159] on label "Falciparum malaria" at bounding box center [270, 157] width 32 height 5
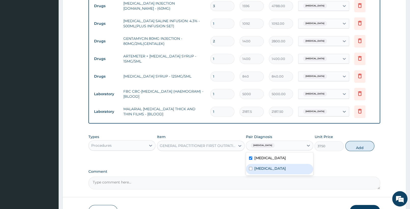
checkbox input "true"
click at [274, 168] on div "Sepsis" at bounding box center [279, 169] width 67 height 10
checkbox input "true"
click at [372, 144] on button "Add" at bounding box center [359, 146] width 29 height 10
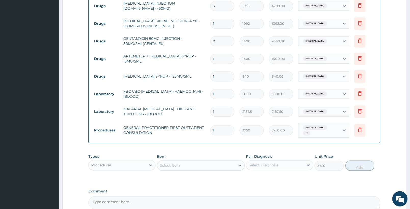
type input "0"
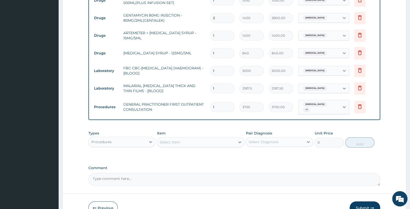
scroll to position [295, 0]
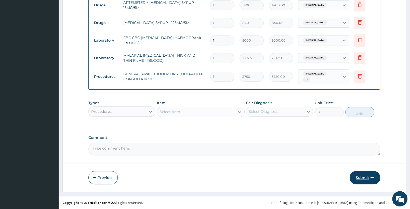
click at [366, 177] on button "Submit" at bounding box center [365, 177] width 31 height 13
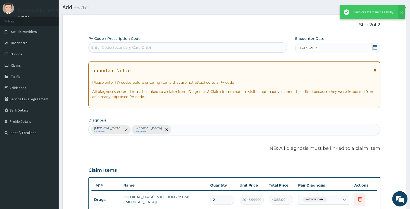
scroll to position [0, 0]
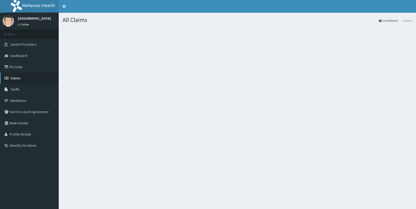
click at [29, 76] on link "Claims" at bounding box center [29, 77] width 59 height 11
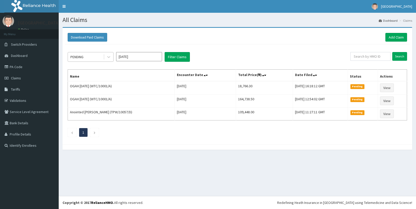
click at [102, 55] on div "PENDING" at bounding box center [85, 57] width 35 height 8
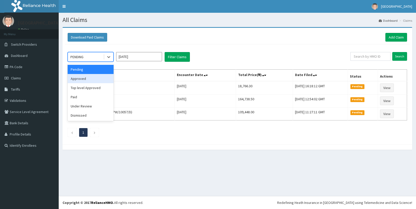
click at [97, 79] on div "Approved" at bounding box center [91, 78] width 46 height 9
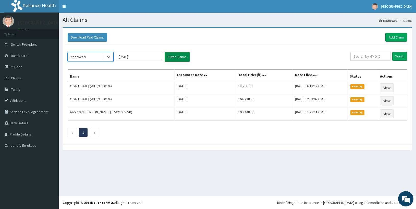
click at [178, 55] on button "Filter Claims" at bounding box center [176, 57] width 25 height 10
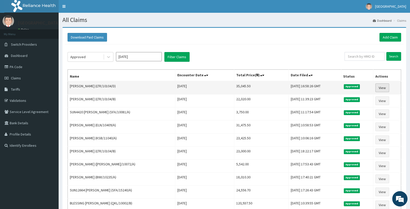
click at [385, 87] on link "View" at bounding box center [383, 87] width 14 height 9
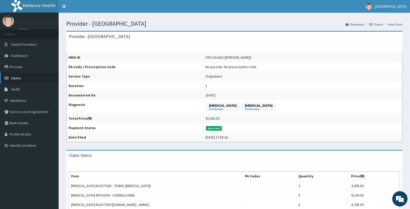
click at [33, 78] on link "Claims" at bounding box center [29, 77] width 59 height 11
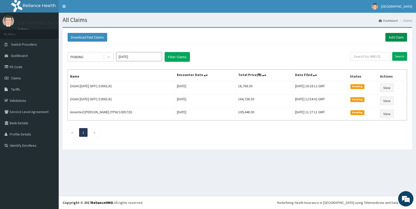
click at [396, 36] on link "Add Claim" at bounding box center [396, 37] width 22 height 9
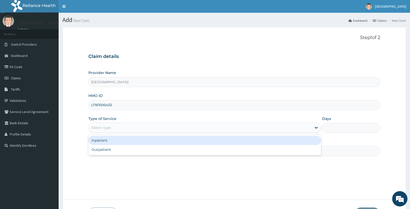
click at [120, 148] on div "Outpatient" at bounding box center [204, 149] width 233 height 9
type input "1"
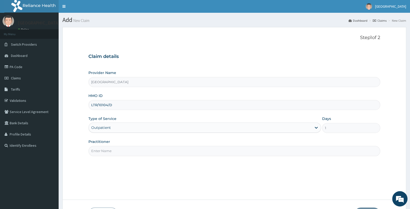
click at [131, 150] on input "Practitioner" at bounding box center [234, 151] width 292 height 10
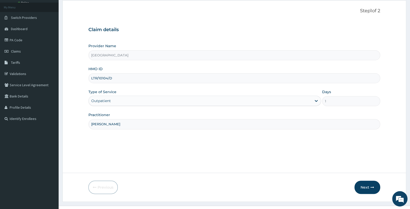
type input "DR TADE"
click at [258, 104] on div "Outpatient" at bounding box center [200, 101] width 223 height 8
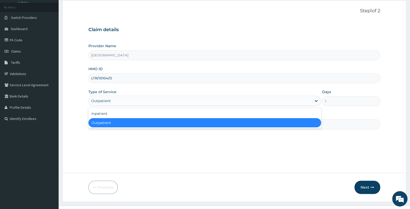
click at [258, 120] on div "Outpatient" at bounding box center [204, 122] width 233 height 9
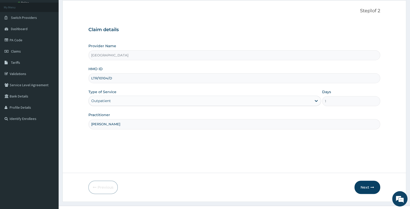
scroll to position [0, 0]
click at [280, 106] on div "Outpatient" at bounding box center [204, 101] width 233 height 10
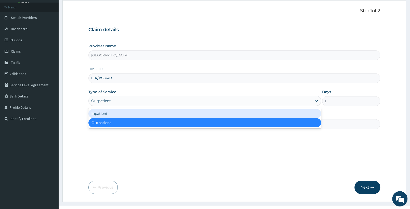
click at [270, 114] on div "Inpatient" at bounding box center [204, 113] width 233 height 9
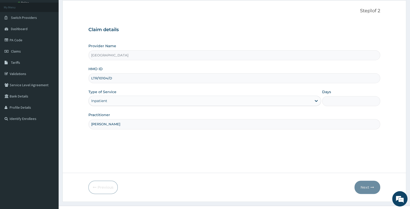
click at [343, 101] on input "Days" at bounding box center [351, 101] width 58 height 10
type input "2"
click at [370, 186] on button "Next" at bounding box center [368, 187] width 26 height 13
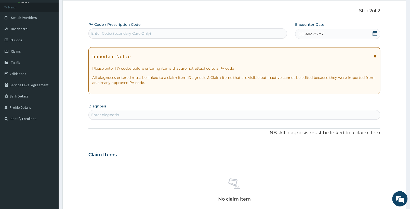
click at [125, 31] on div "Enter Code(Secondary Care Only)" at bounding box center [121, 33] width 60 height 5
paste input "PA/A5C135"
type input "PA/A5C135"
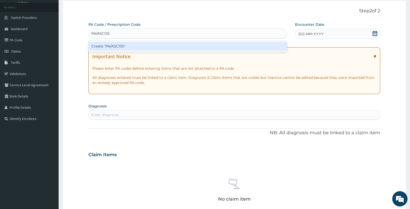
click at [156, 46] on div "Create "PA/A5C135"" at bounding box center [187, 46] width 199 height 9
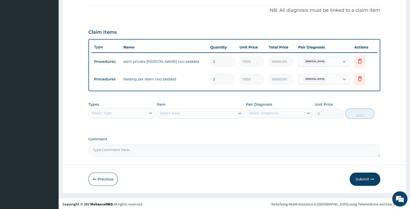
scroll to position [152, 0]
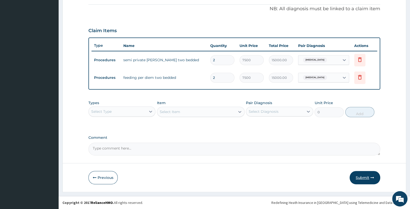
click at [361, 178] on button "Submit" at bounding box center [365, 177] width 31 height 13
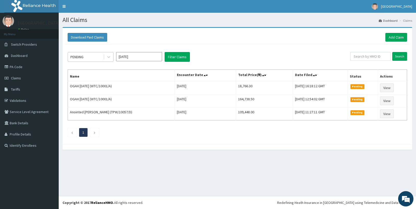
click at [96, 60] on div "PENDING" at bounding box center [85, 57] width 35 height 8
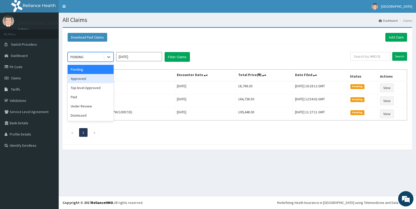
click at [92, 80] on div "Approved" at bounding box center [91, 78] width 46 height 9
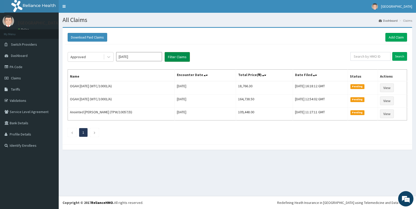
click at [178, 53] on button "Filter Claims" at bounding box center [176, 57] width 25 height 10
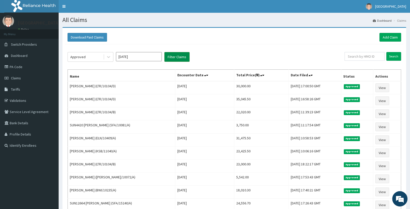
click at [177, 56] on button "Filter Claims" at bounding box center [176, 57] width 25 height 10
